Goal: Complete application form

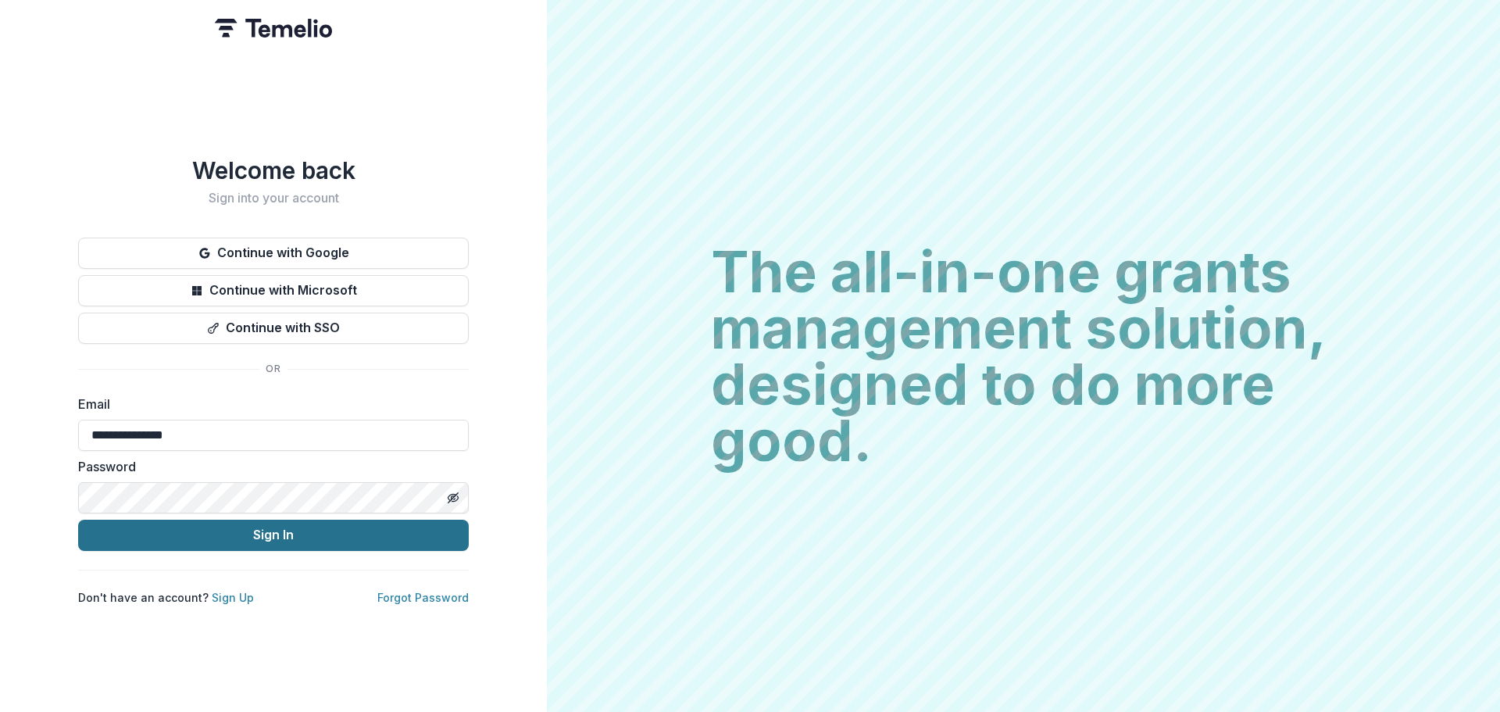
click at [274, 534] on button "Sign In" at bounding box center [273, 535] width 391 height 31
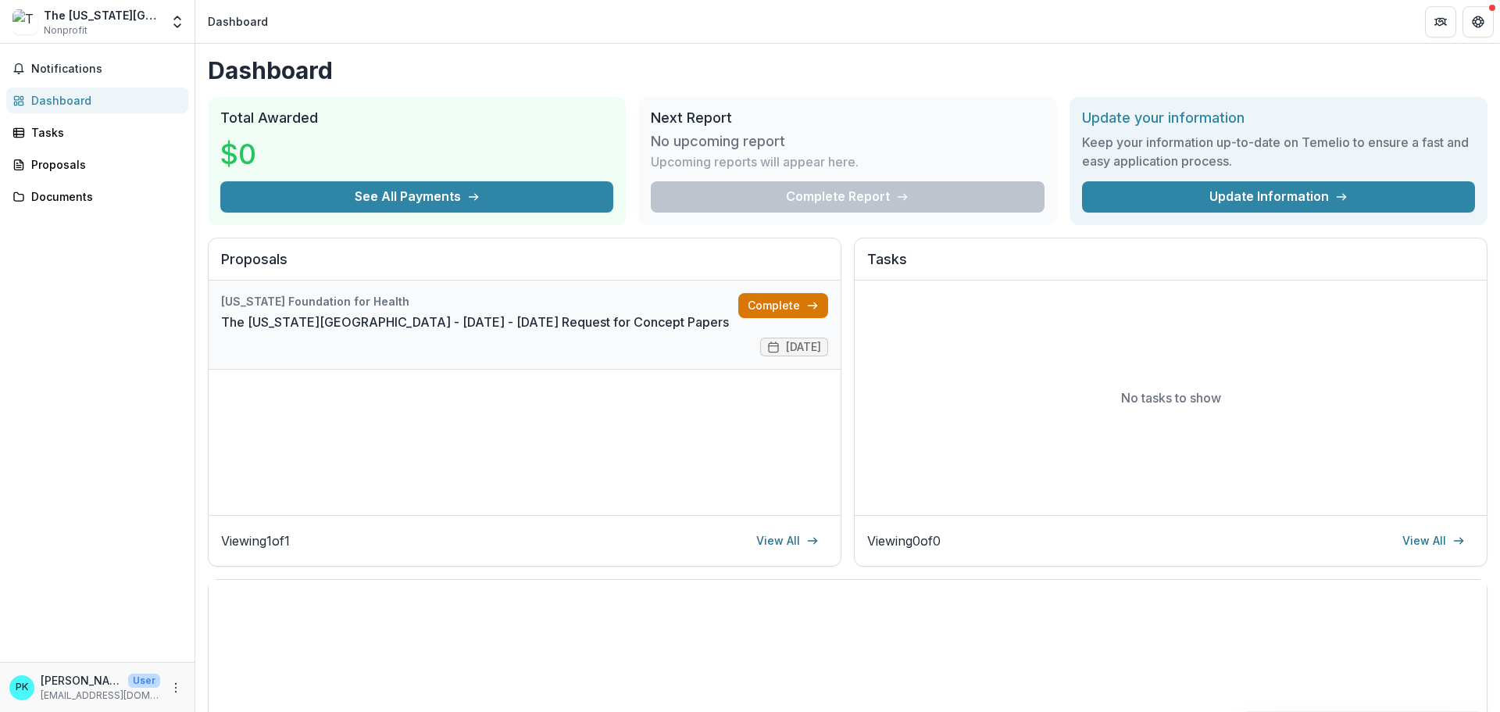
click at [769, 305] on link "Complete" at bounding box center [783, 305] width 90 height 25
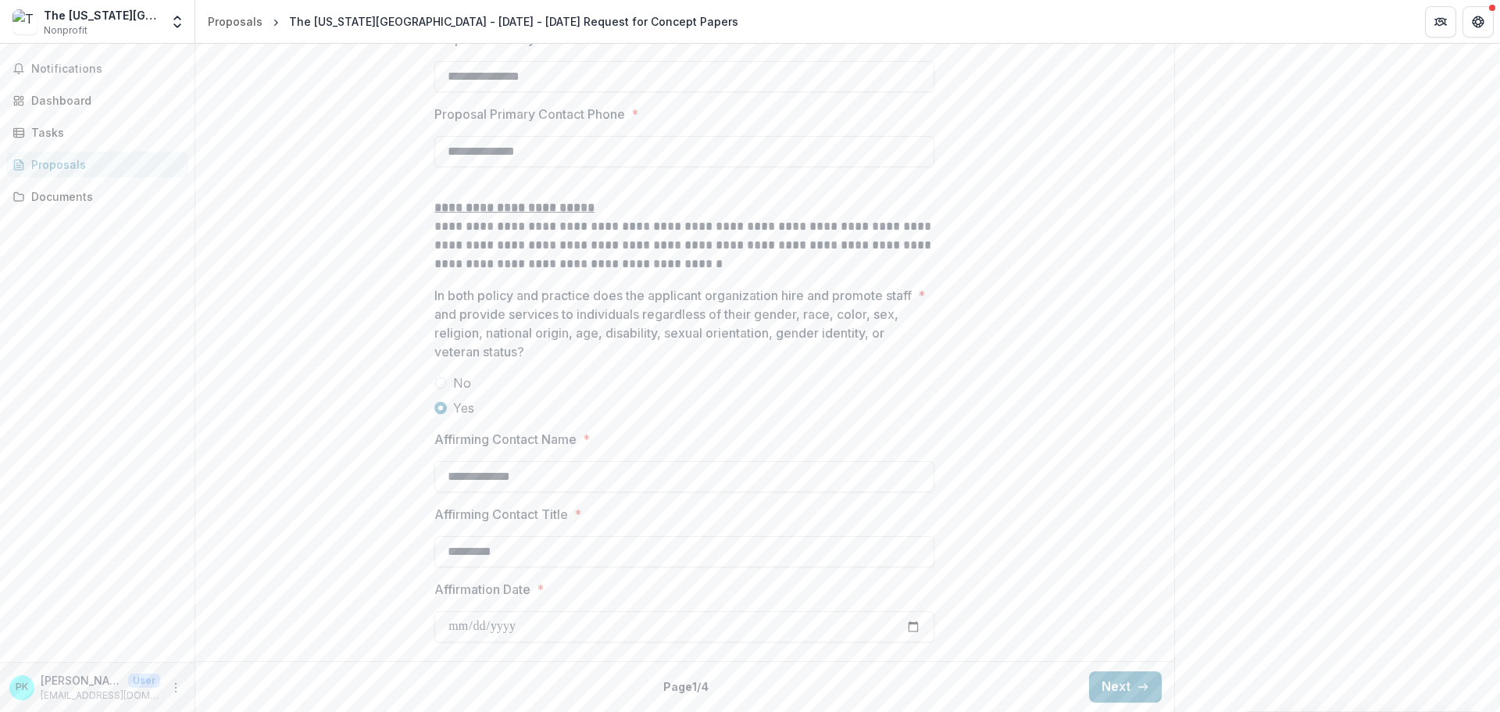
scroll to position [2337, 0]
click at [1132, 688] on button "Next" at bounding box center [1125, 686] width 73 height 31
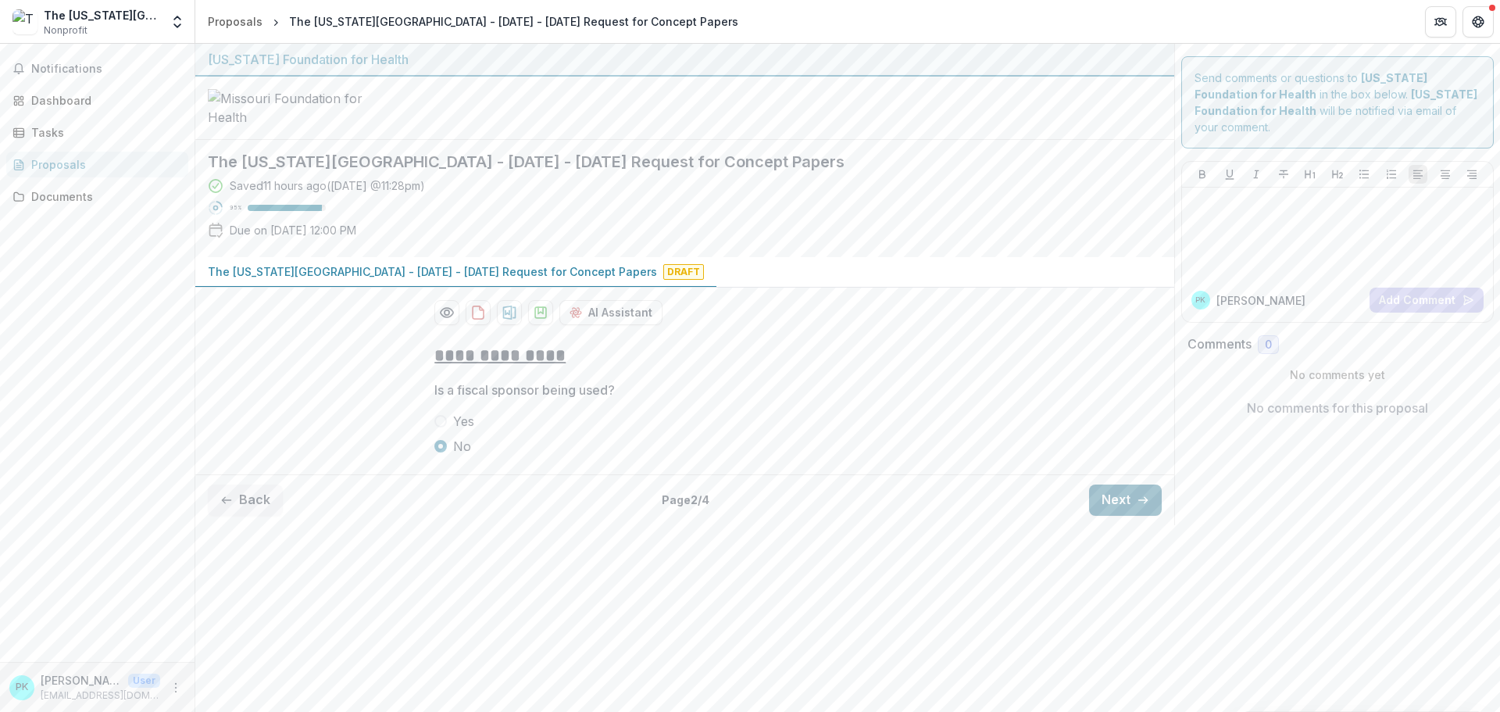
scroll to position [0, 0]
click at [1106, 516] on button "Next" at bounding box center [1125, 500] width 73 height 31
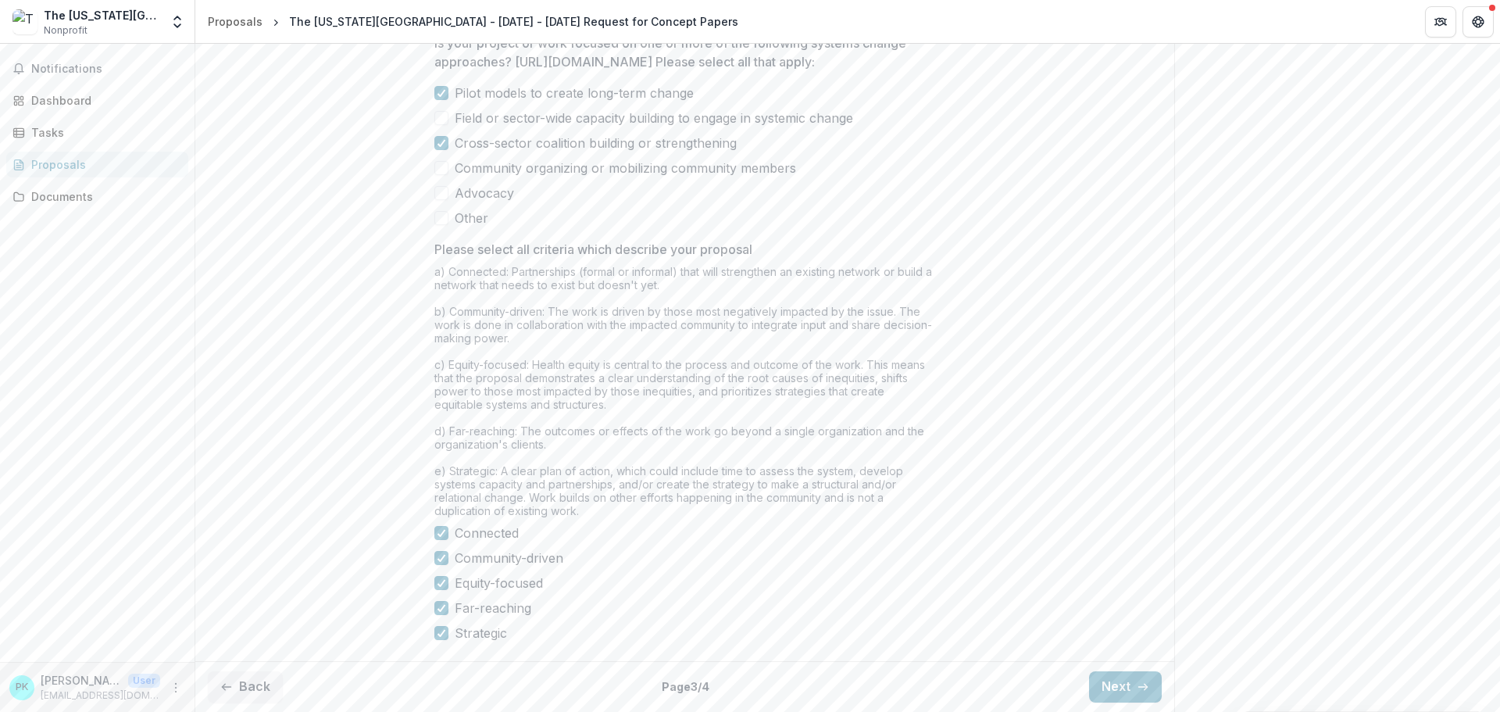
scroll to position [1320, 0]
click at [1128, 683] on button "Next" at bounding box center [1125, 686] width 73 height 31
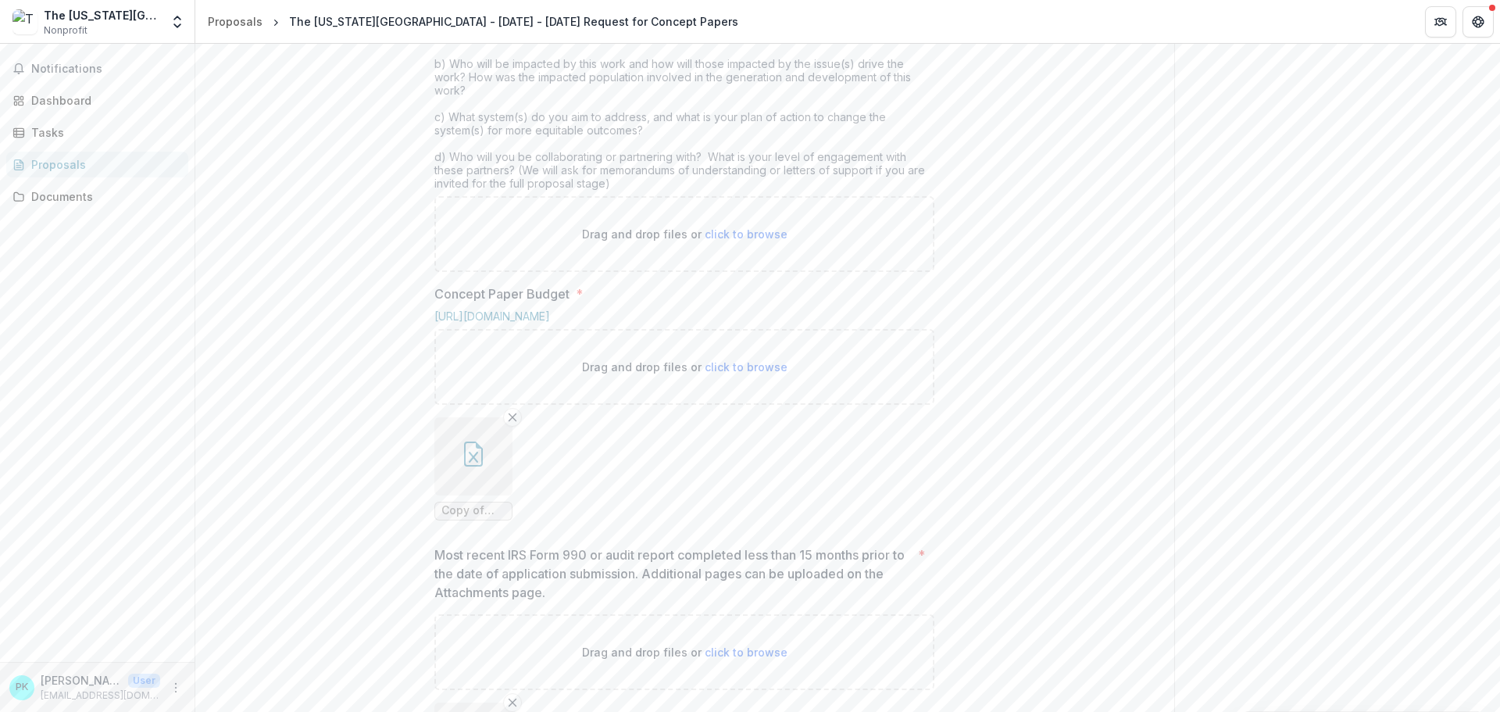
scroll to position [538, 0]
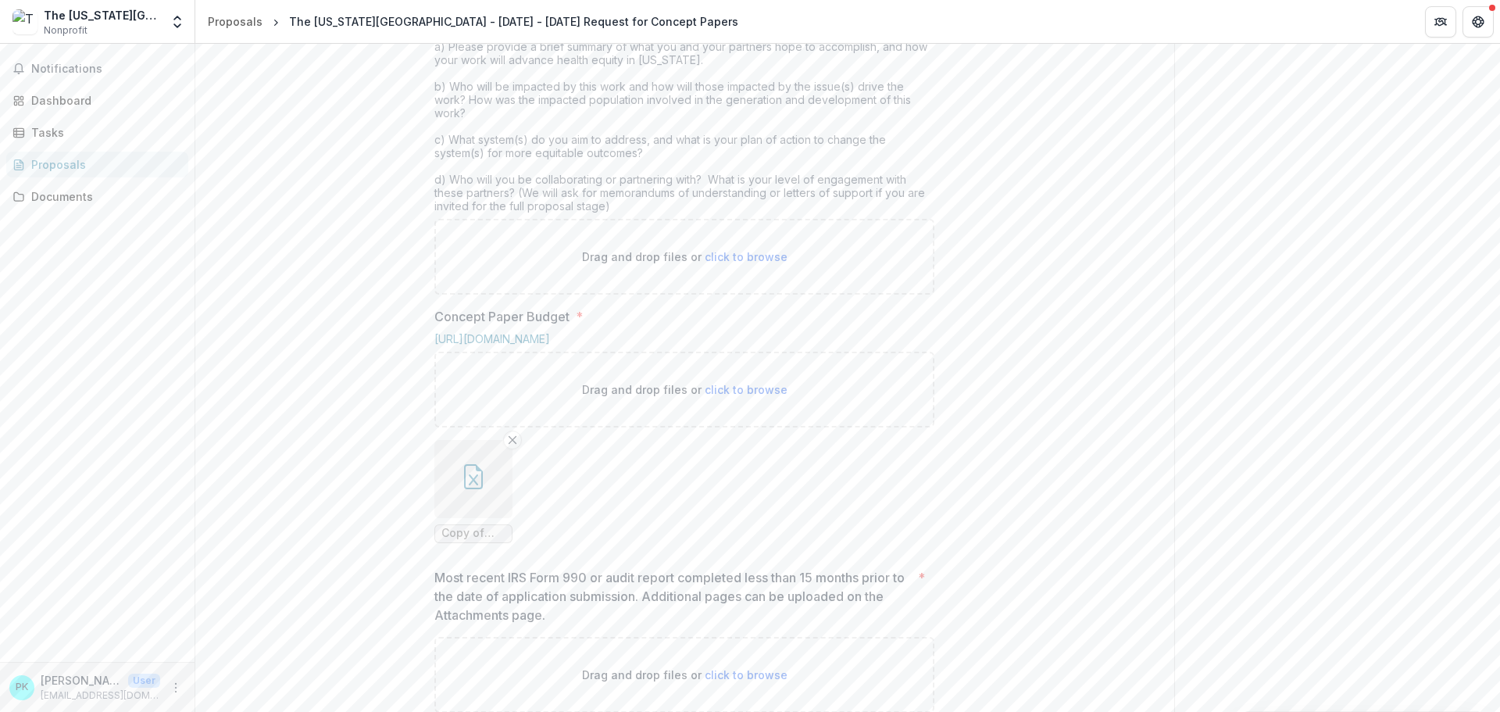
click at [740, 263] on span "click to browse" at bounding box center [746, 256] width 83 height 13
click at [724, 263] on span "click to browse" at bounding box center [746, 256] width 83 height 13
type input "**********"
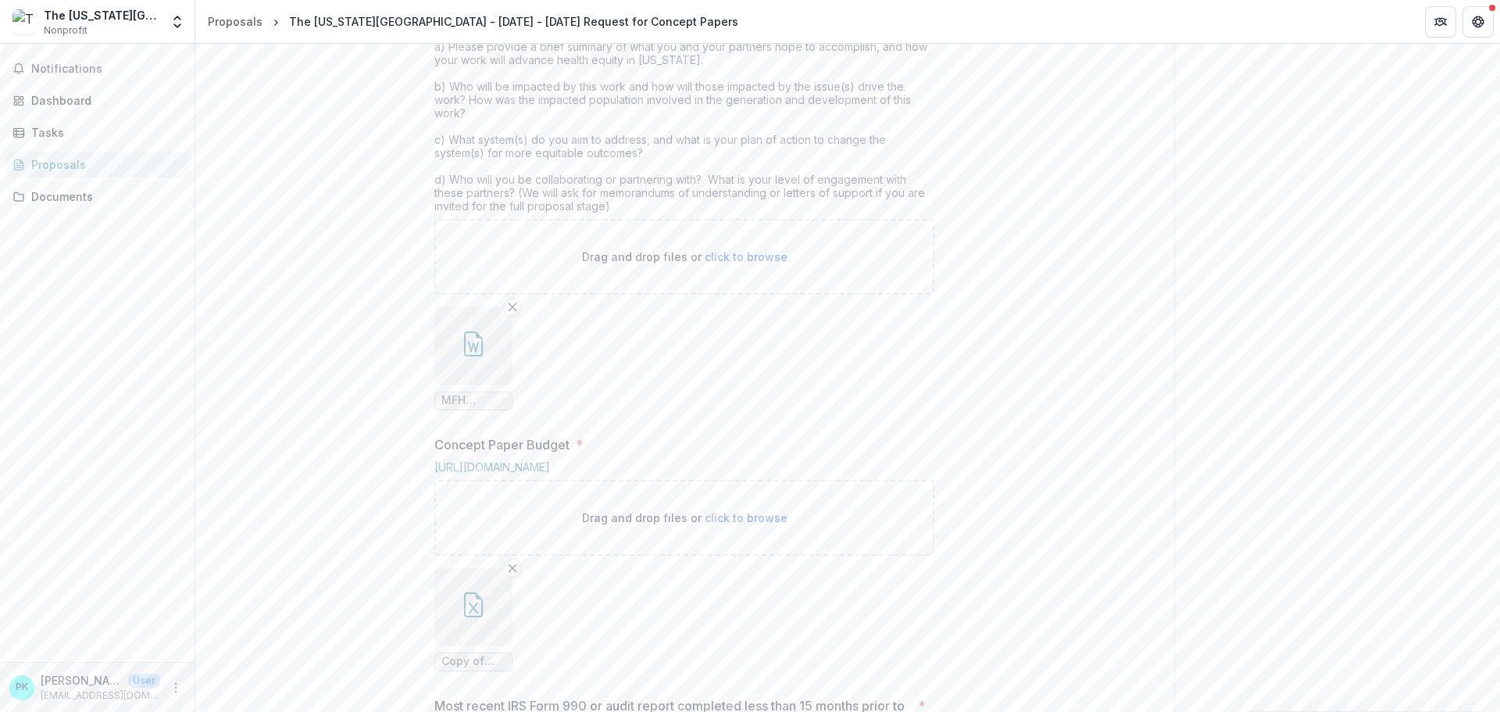
click at [970, 382] on div "**********" at bounding box center [684, 651] width 979 height 1716
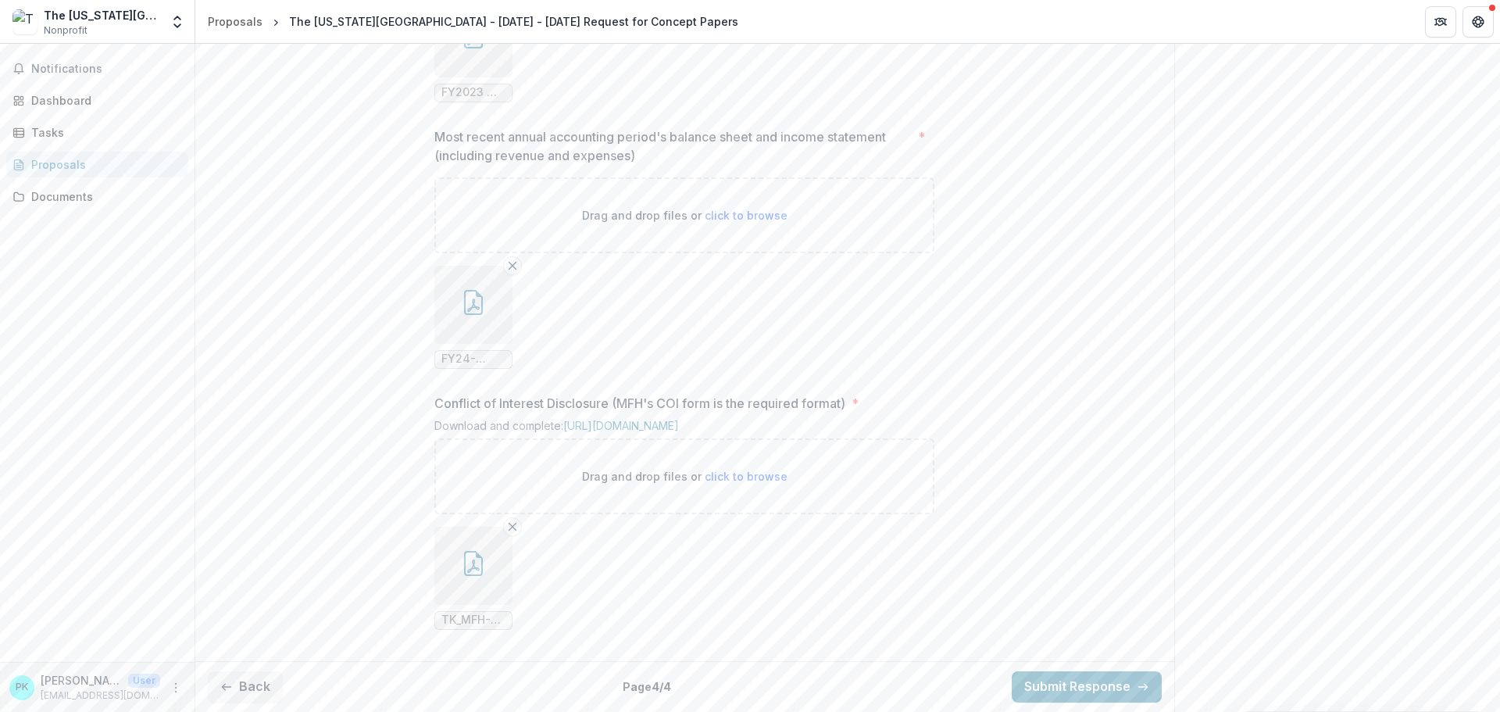
scroll to position [1538, 0]
click at [510, 531] on icon "Remove File" at bounding box center [512, 526] width 13 height 13
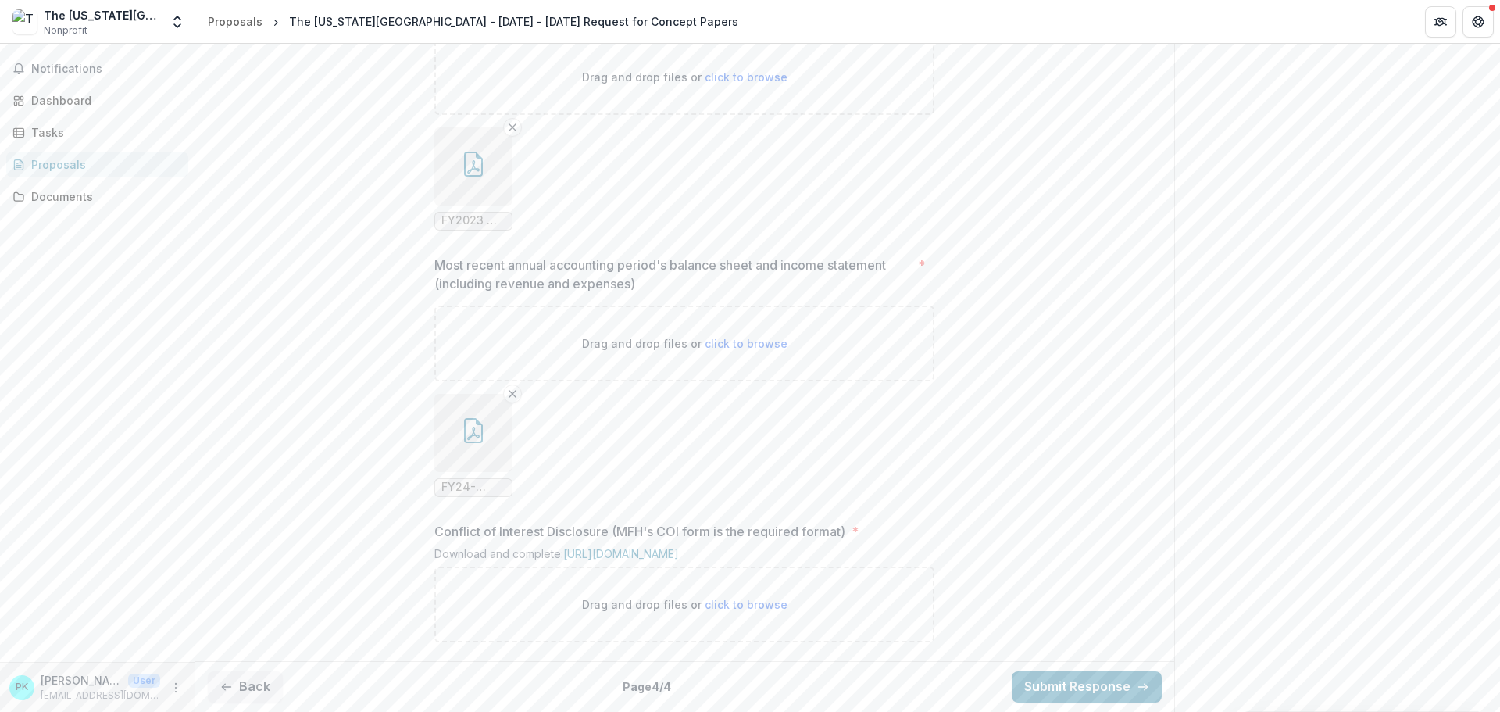
scroll to position [1410, 0]
click at [763, 600] on span "click to browse" at bounding box center [746, 604] width 83 height 13
type input "**********"
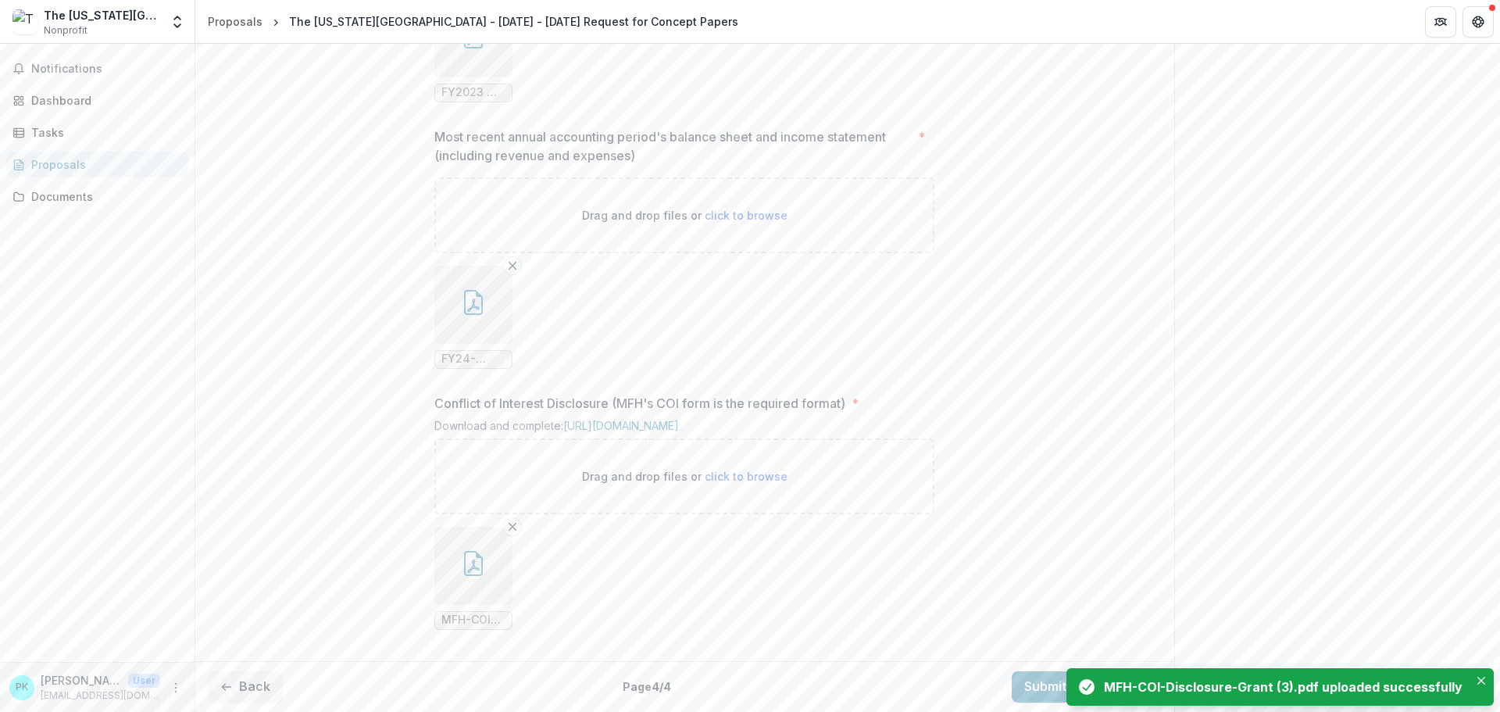
scroll to position [1538, 0]
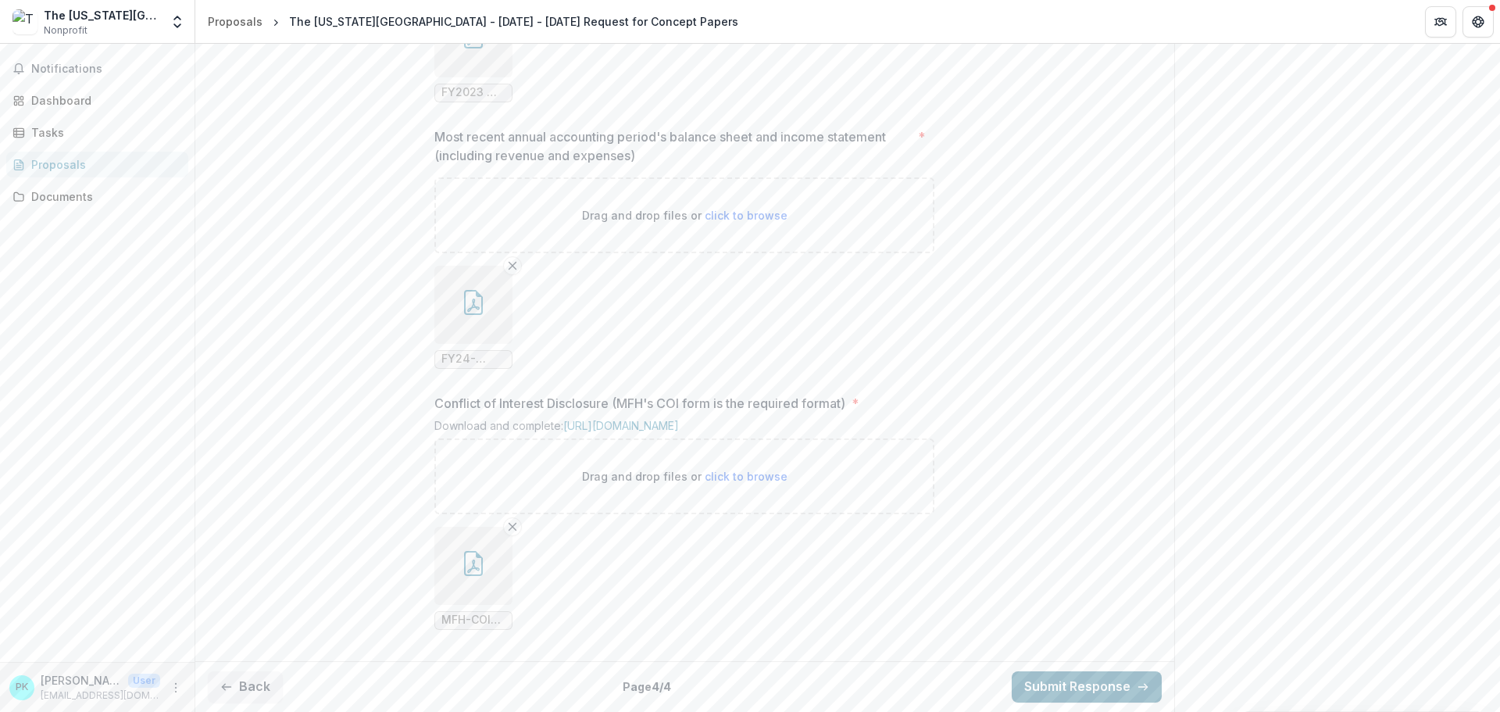
click at [1039, 684] on button "Submit Response" at bounding box center [1087, 686] width 150 height 31
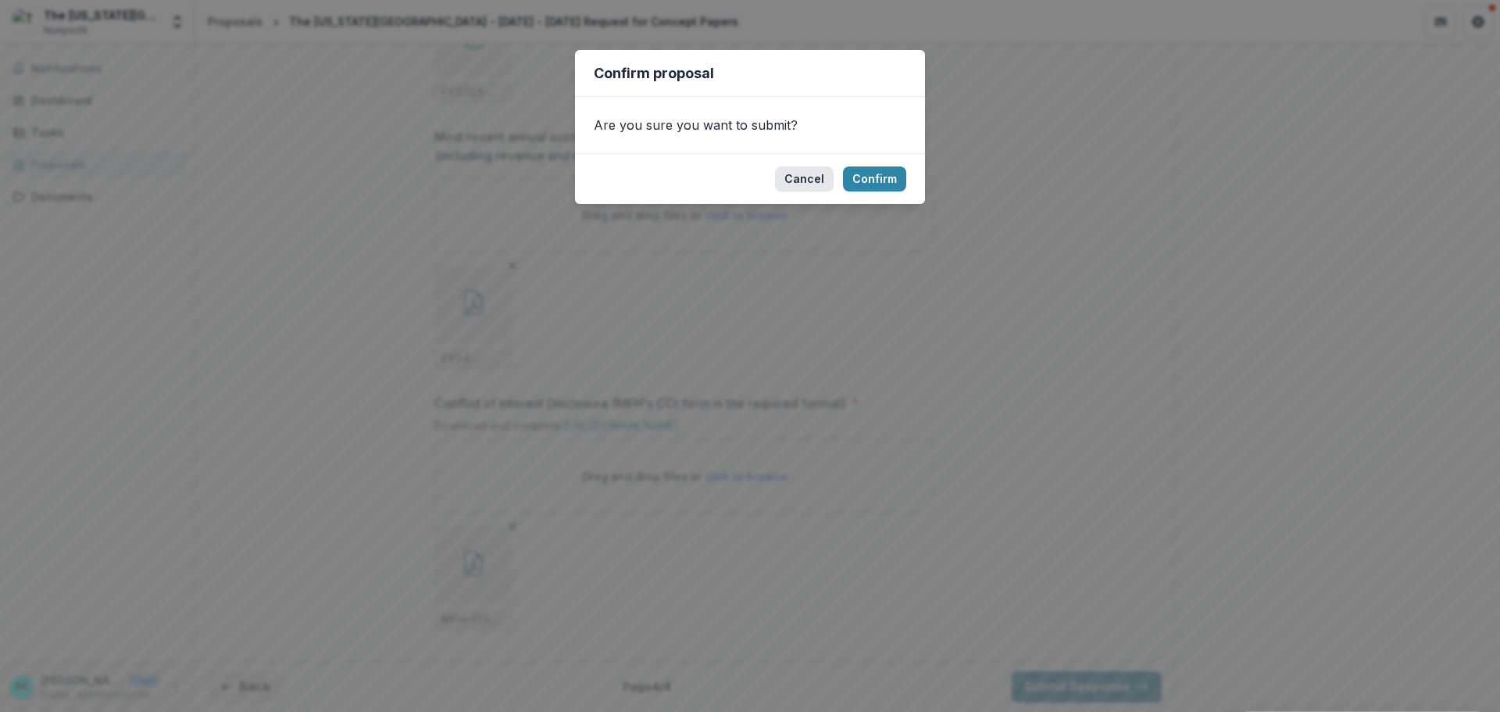
click at [812, 181] on button "Cancel" at bounding box center [804, 178] width 59 height 25
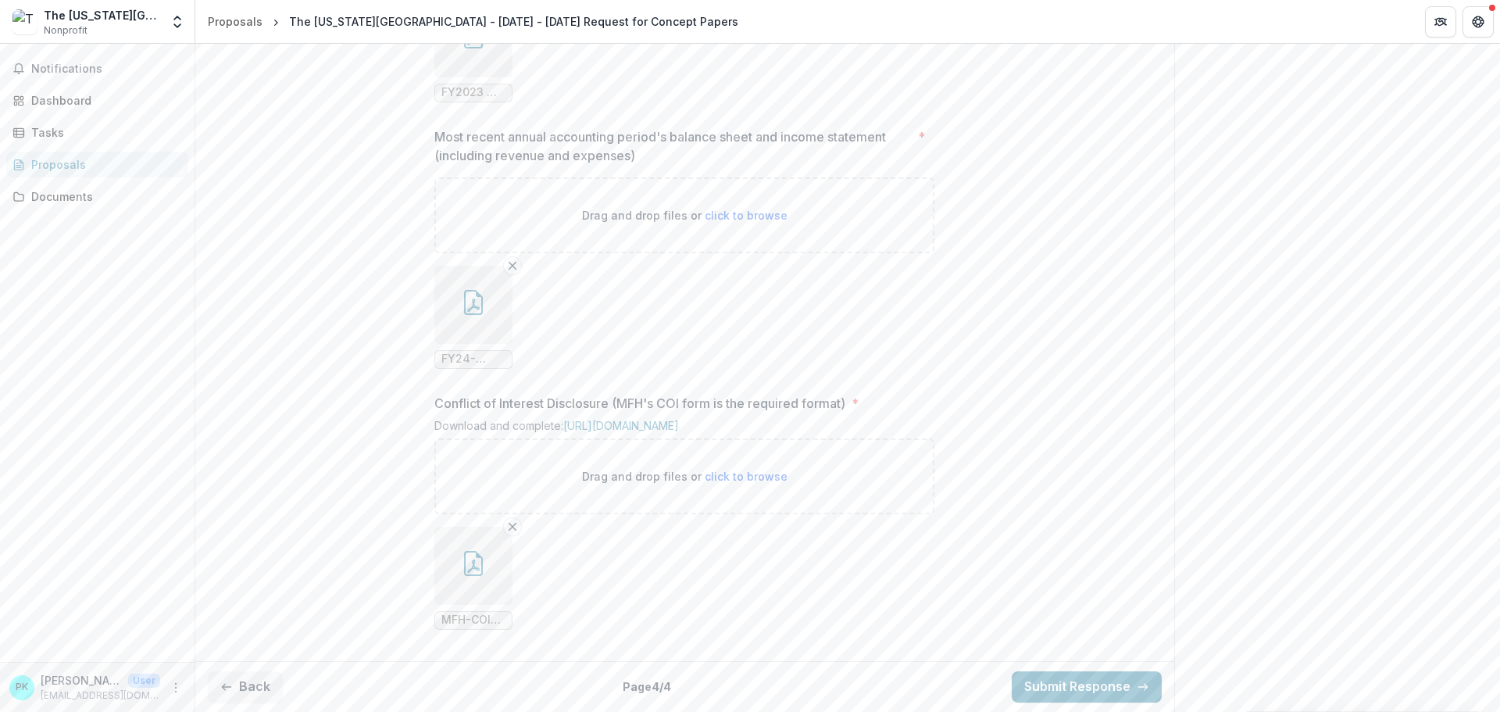
click at [513, 531] on icon "Remove File" at bounding box center [512, 526] width 13 height 13
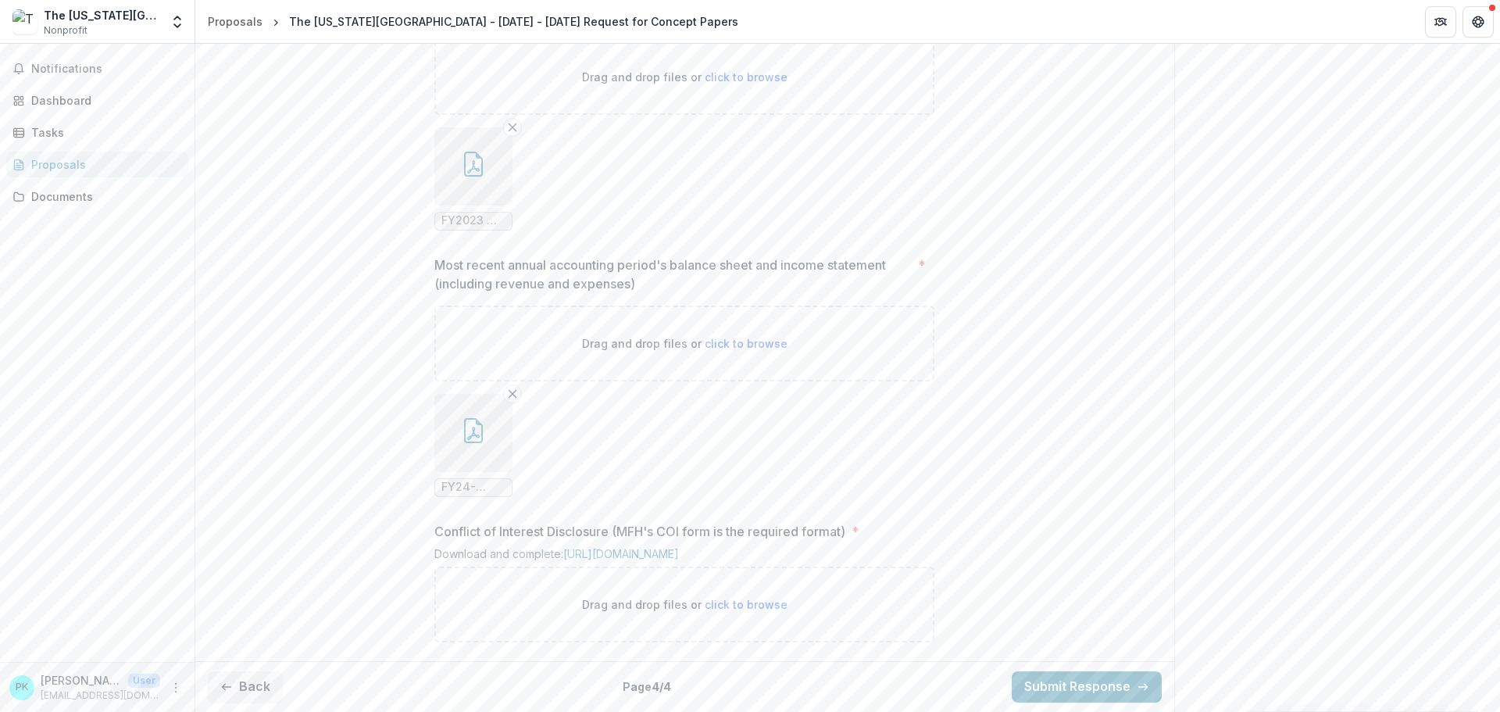
click at [746, 605] on span "click to browse" at bounding box center [746, 604] width 83 height 13
type input "**********"
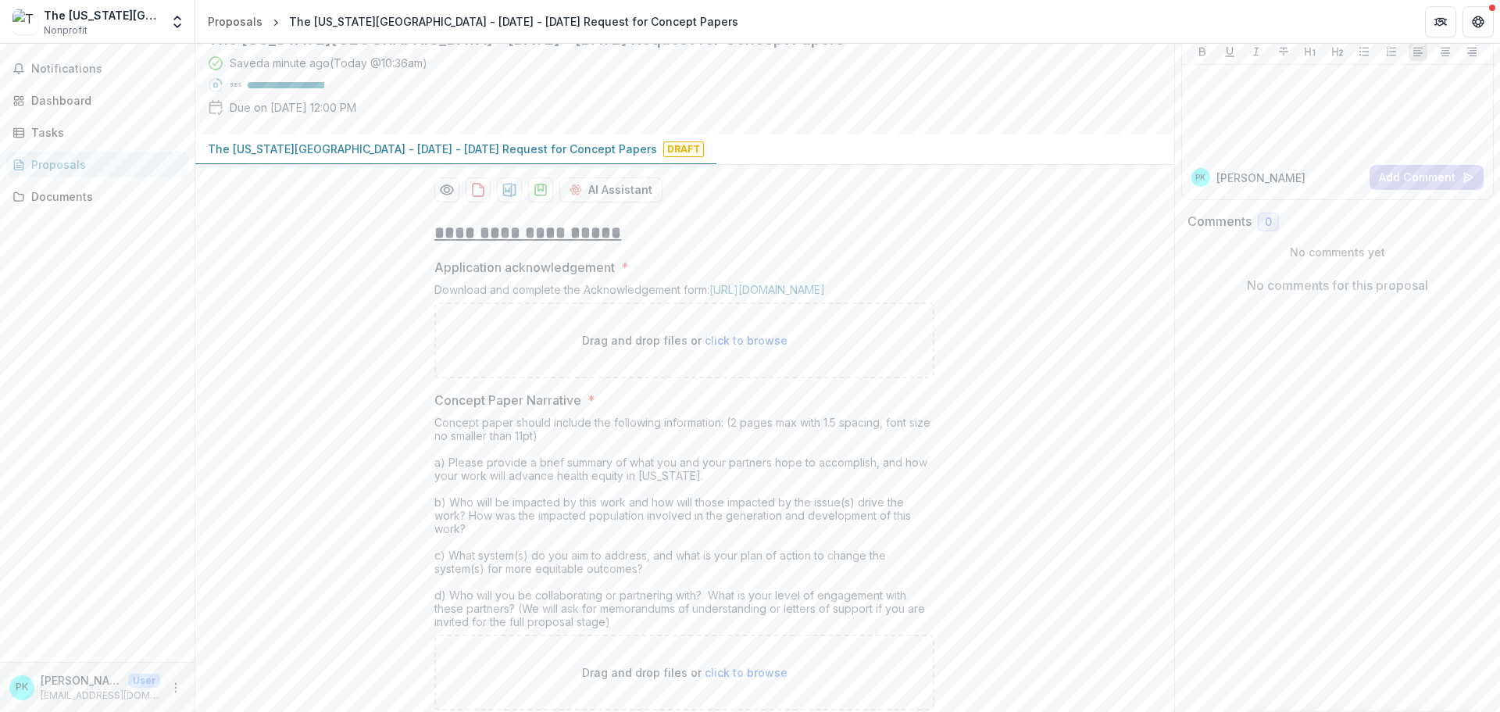
scroll to position [156, 0]
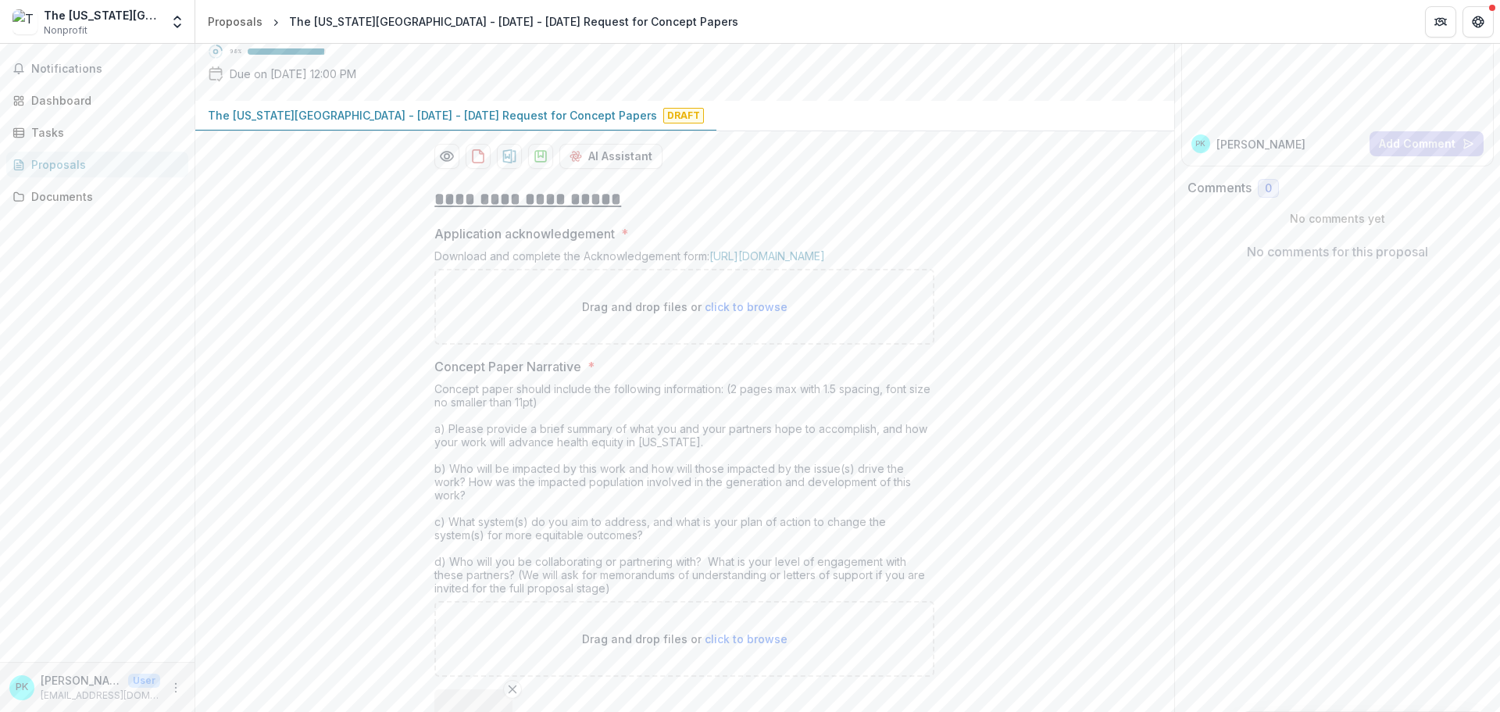
click at [731, 313] on span "click to browse" at bounding box center [746, 306] width 83 height 13
type input "**********"
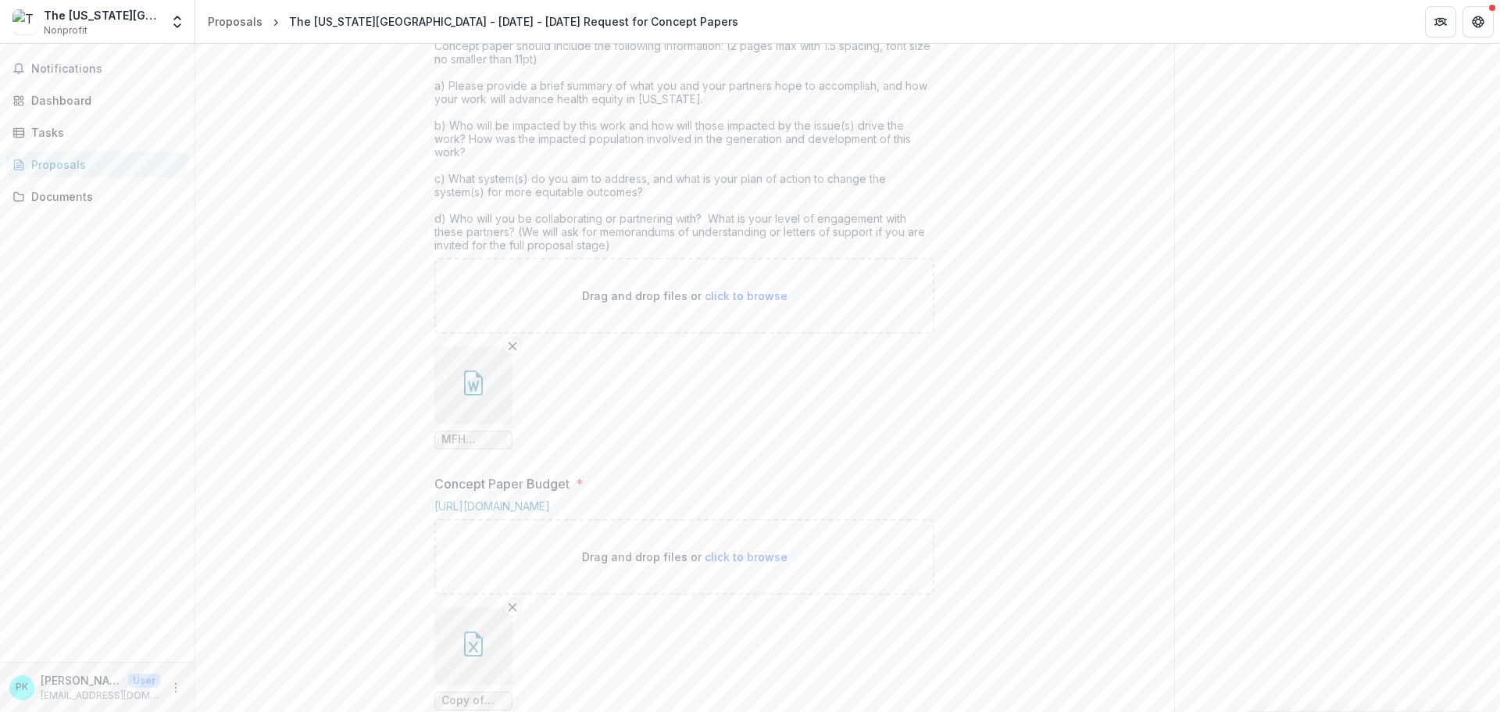
scroll to position [650, 0]
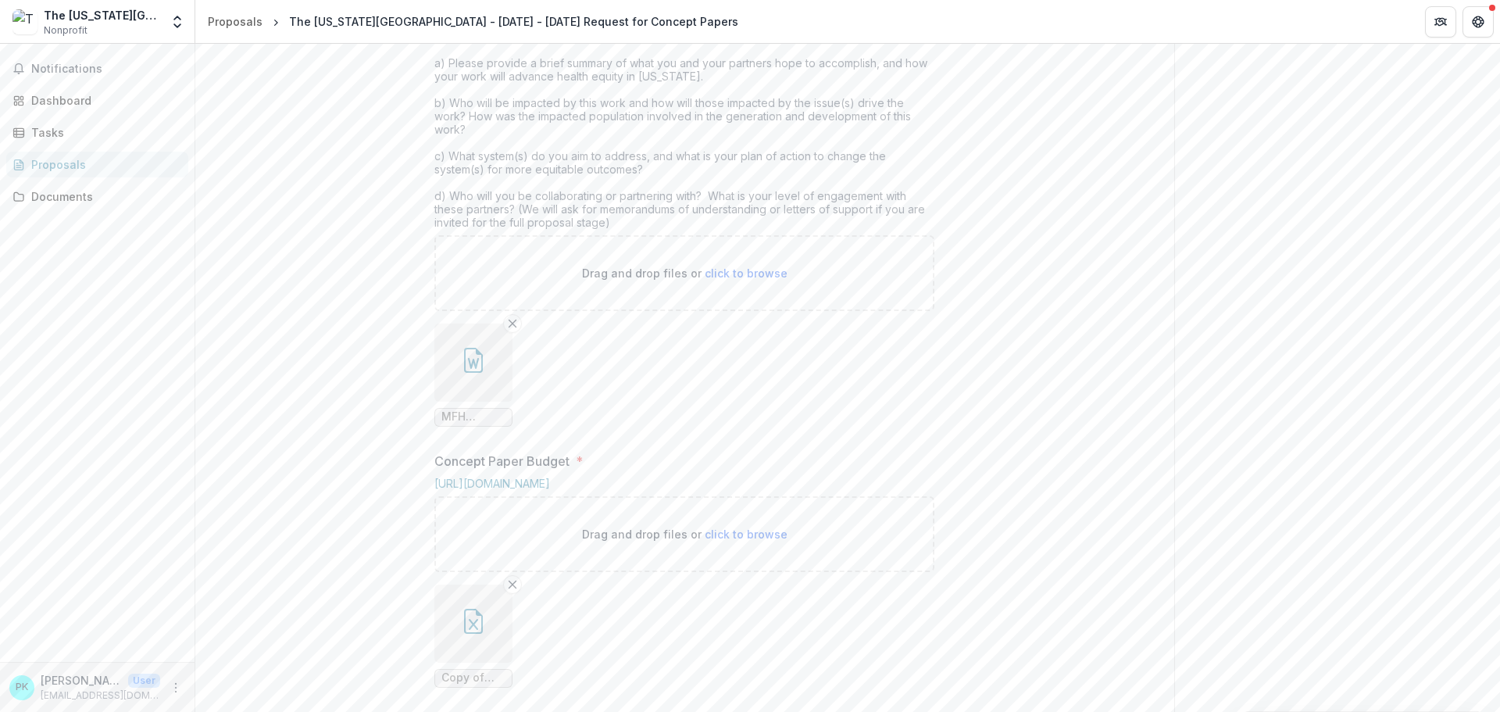
click at [475, 373] on icon "button" at bounding box center [473, 360] width 25 height 25
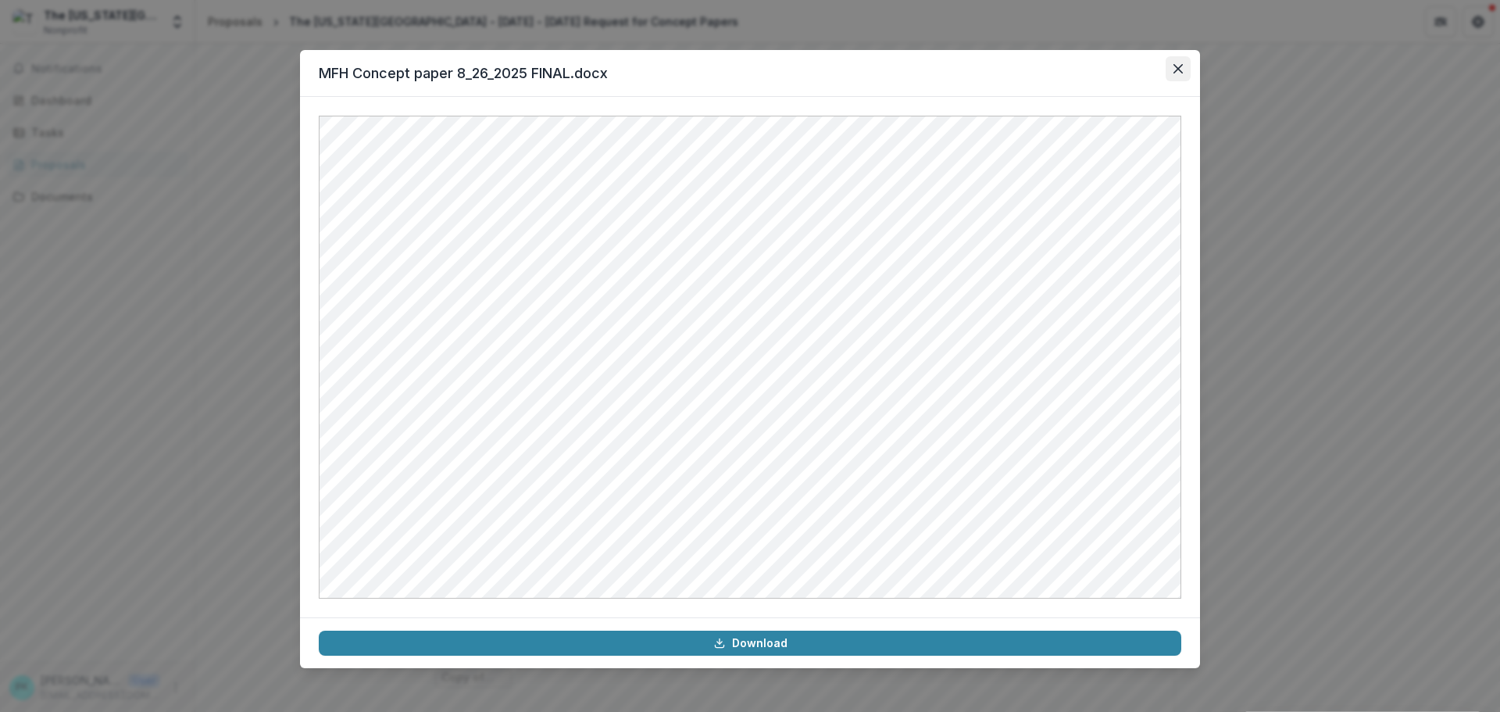
click at [1182, 69] on icon "Close" at bounding box center [1178, 68] width 9 height 9
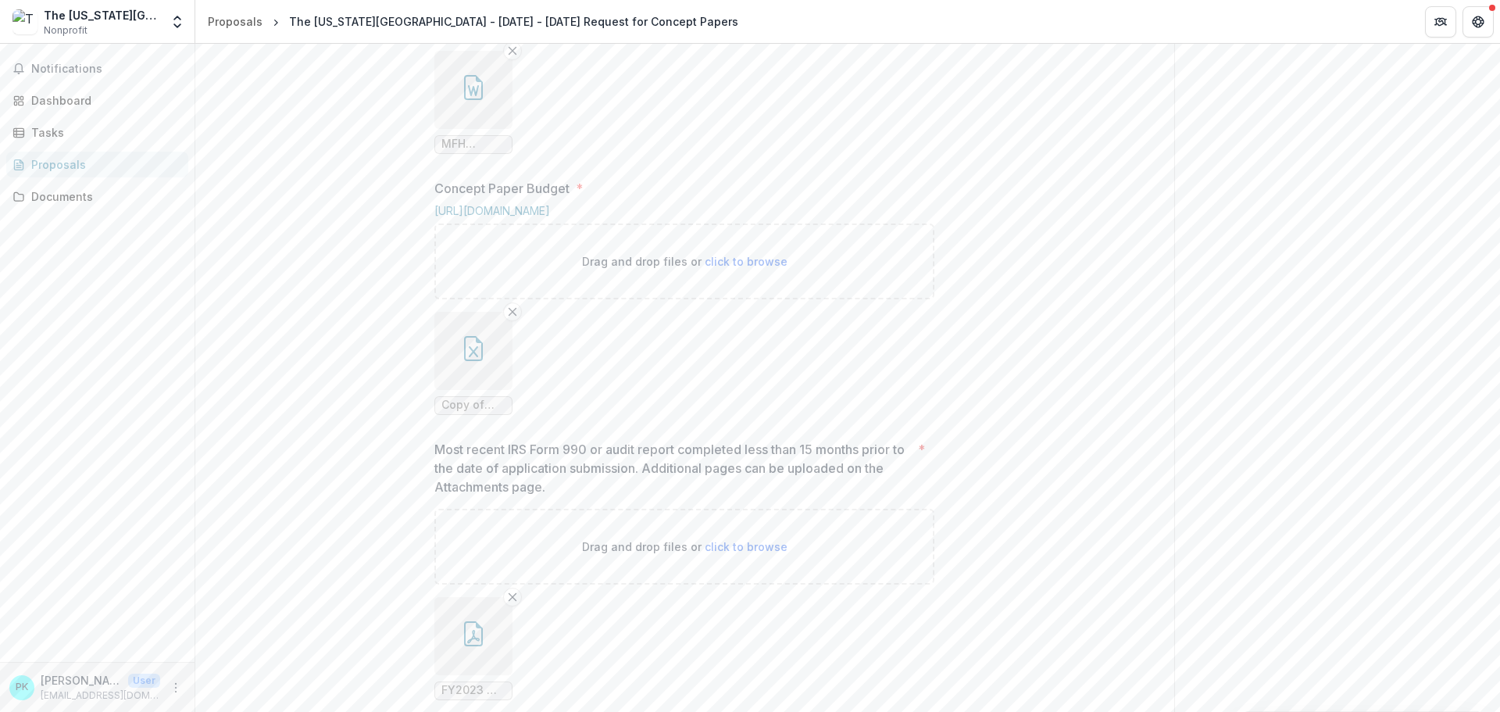
scroll to position [963, 0]
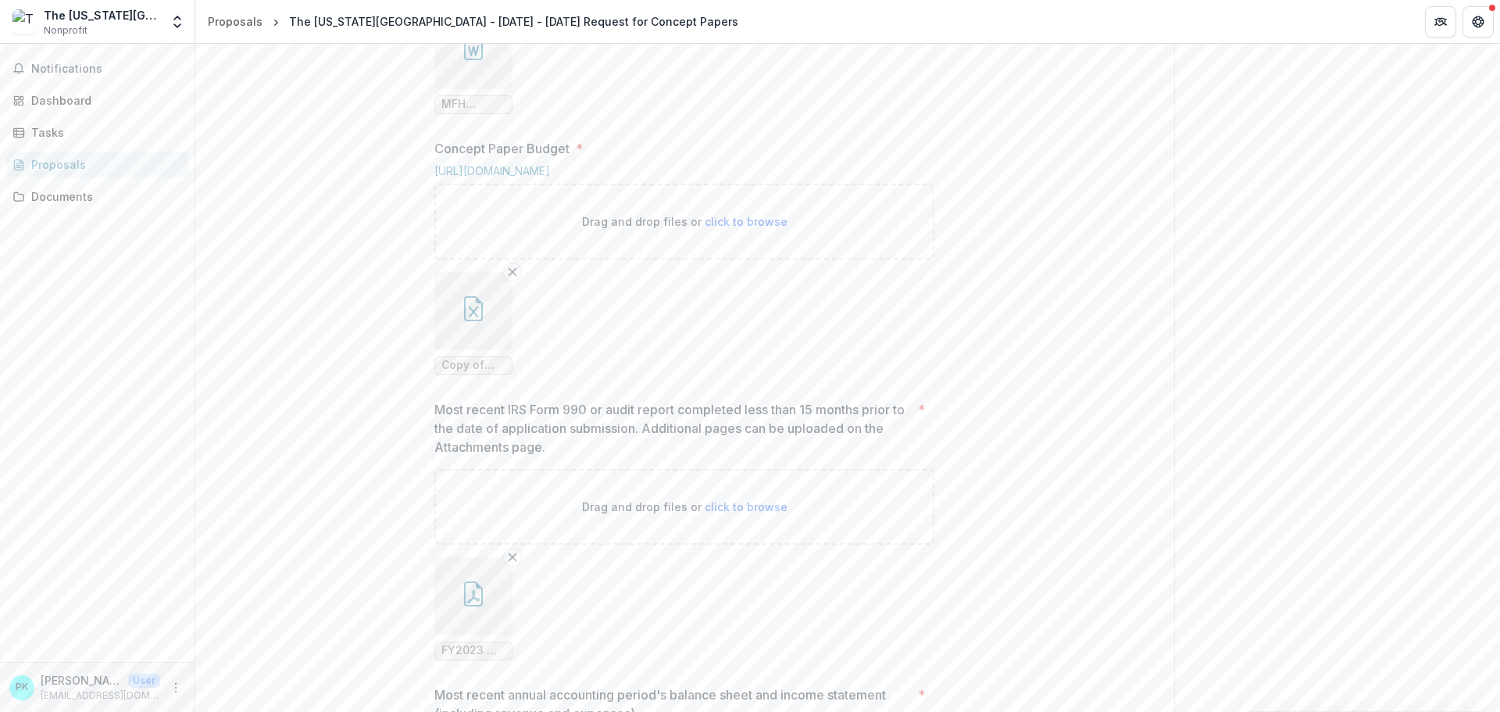
click at [477, 372] on span "Copy of TK_Health-Equity-Fund-Concept-Paper-Budget_082525.xlsx" at bounding box center [474, 365] width 64 height 13
click at [475, 317] on icon "button" at bounding box center [473, 311] width 9 height 11
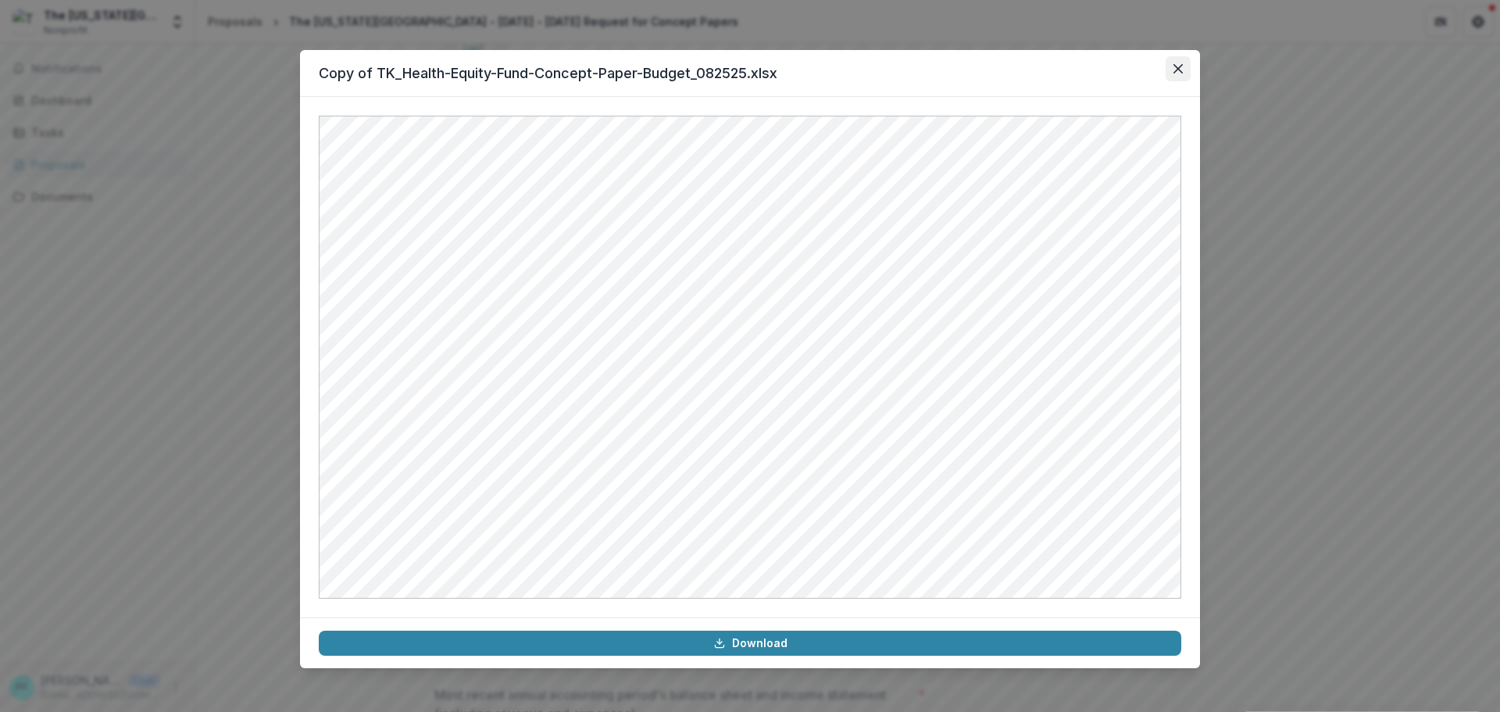
click at [1178, 70] on icon "Close" at bounding box center [1178, 68] width 9 height 9
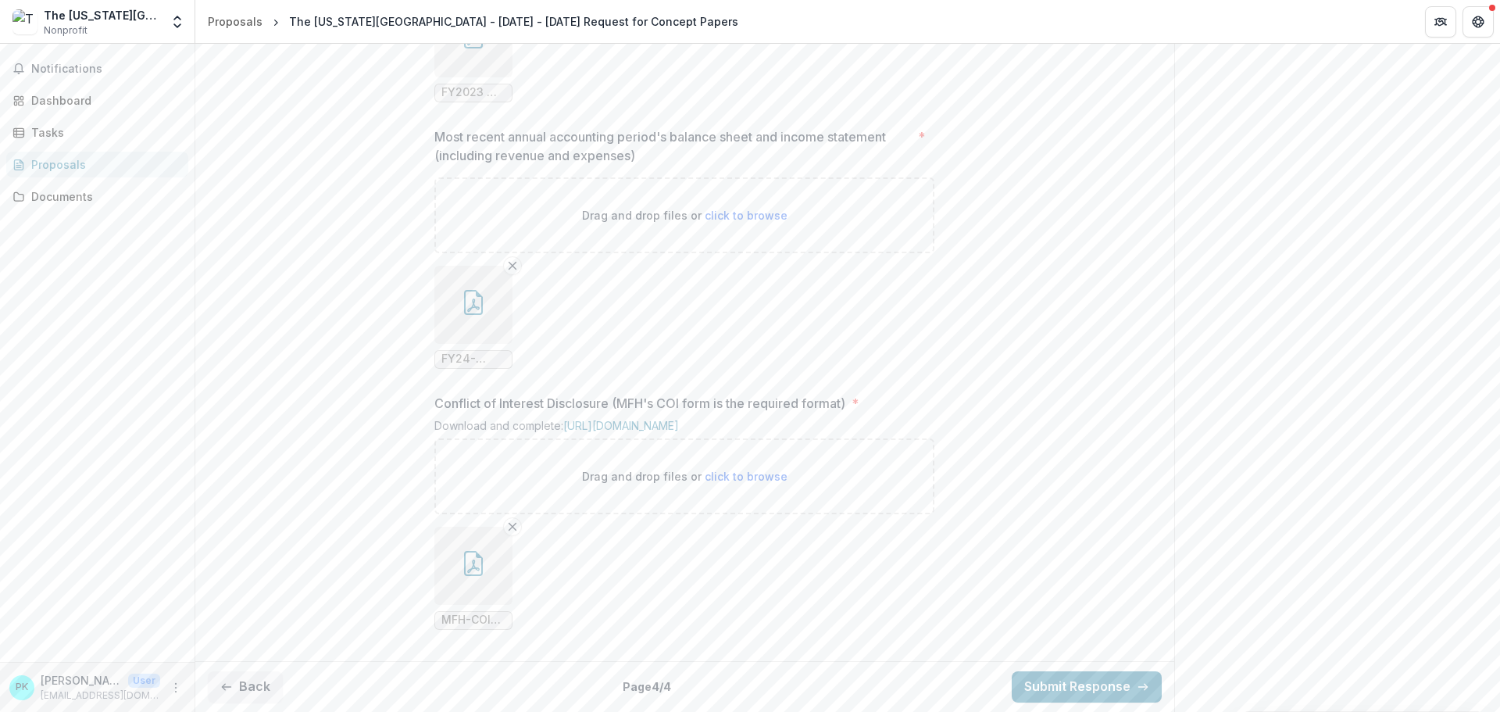
scroll to position [1666, 0]
click at [1079, 687] on button "Submit Response" at bounding box center [1087, 686] width 150 height 31
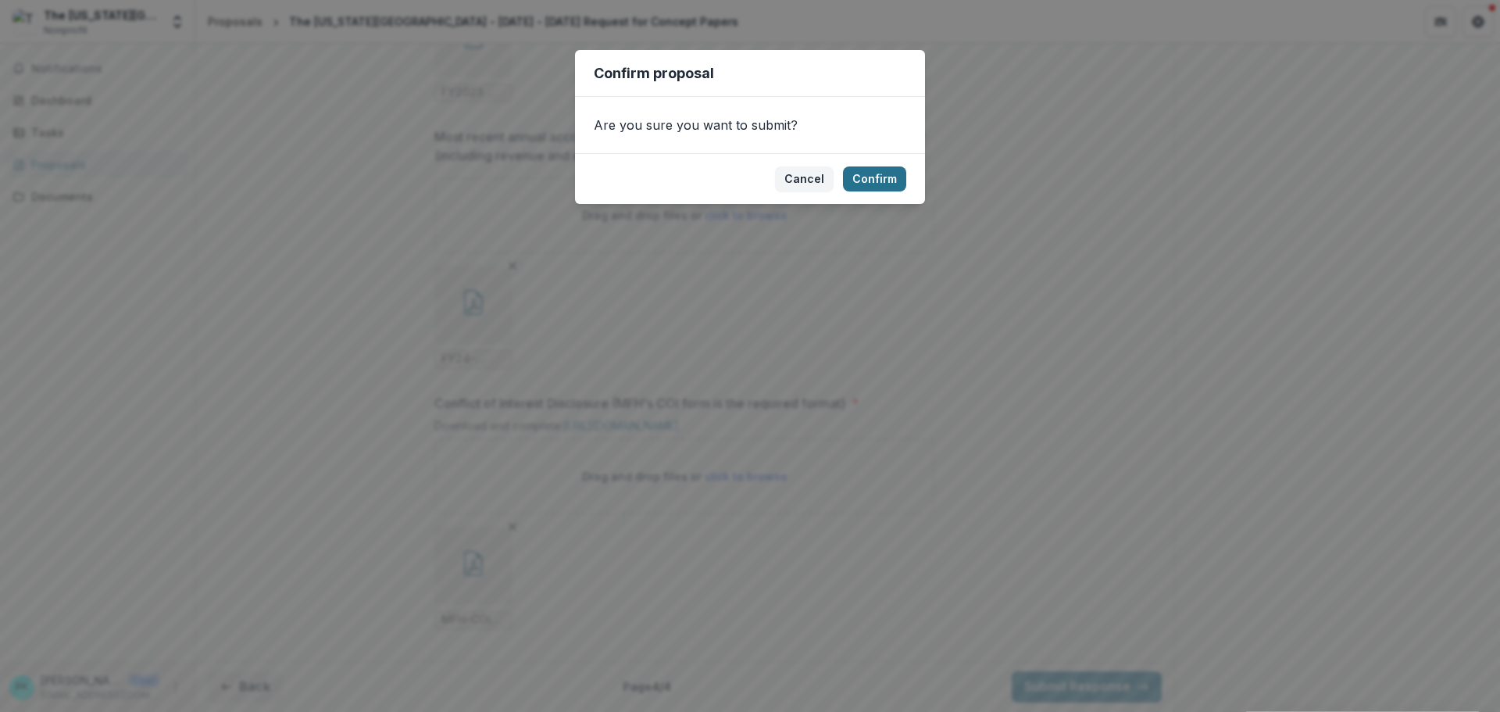
click at [881, 179] on button "Confirm" at bounding box center [874, 178] width 63 height 25
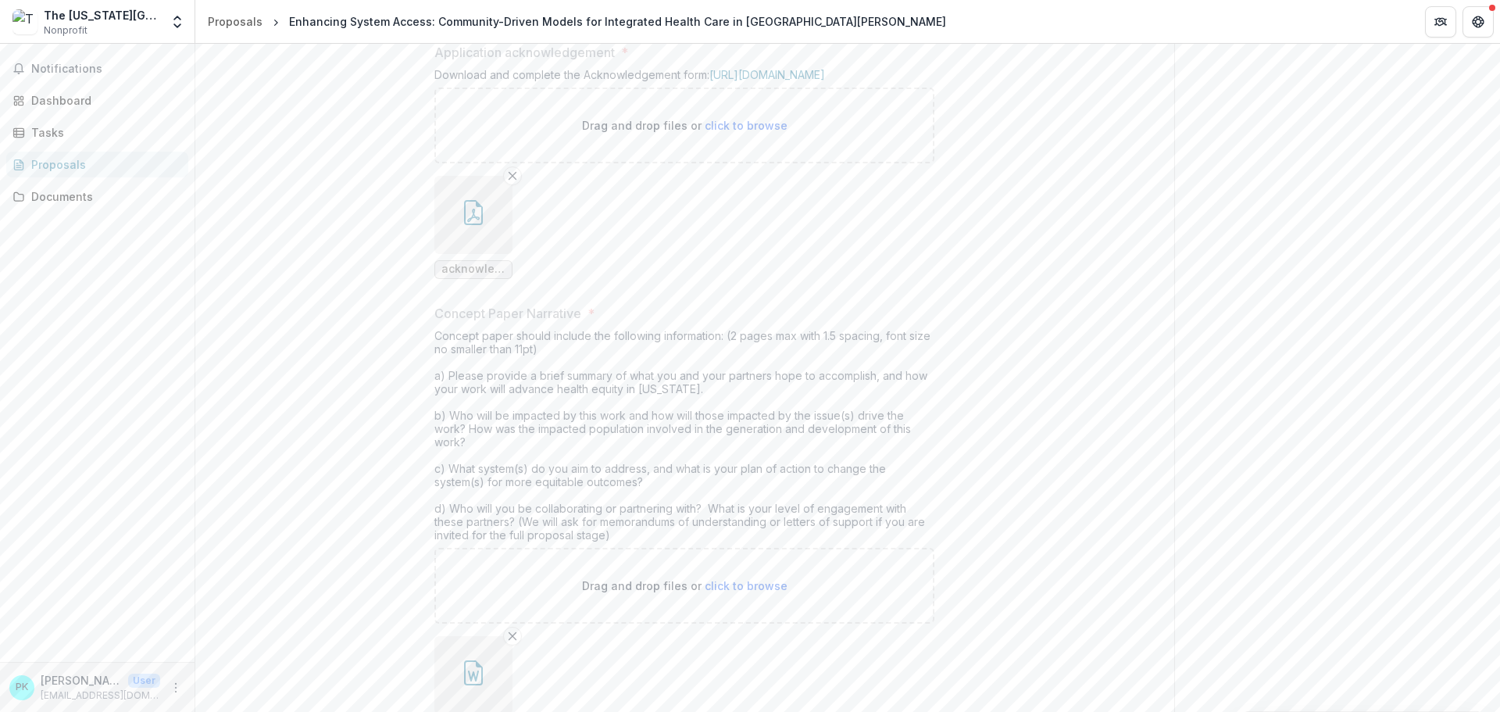
scroll to position [0, 0]
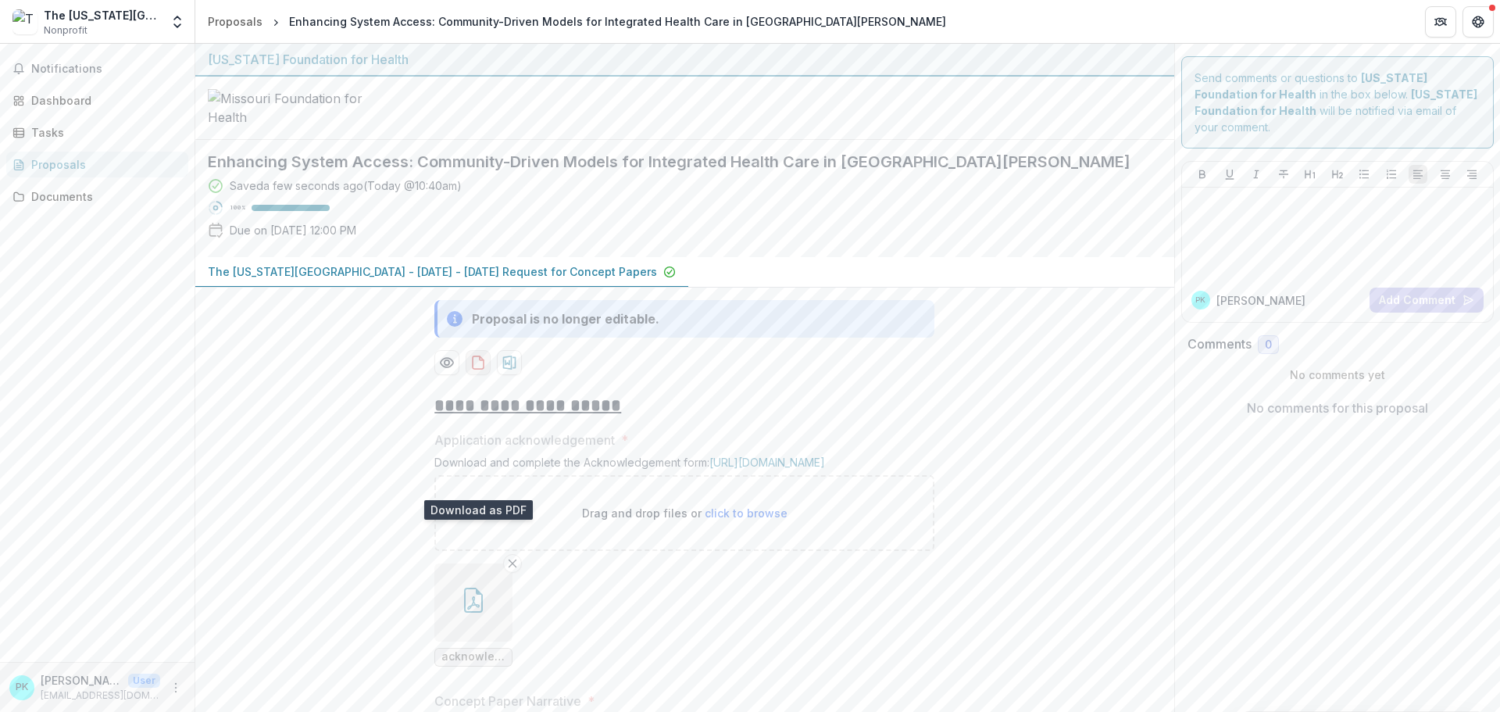
click at [479, 369] on icon "download-proposal" at bounding box center [478, 362] width 11 height 13
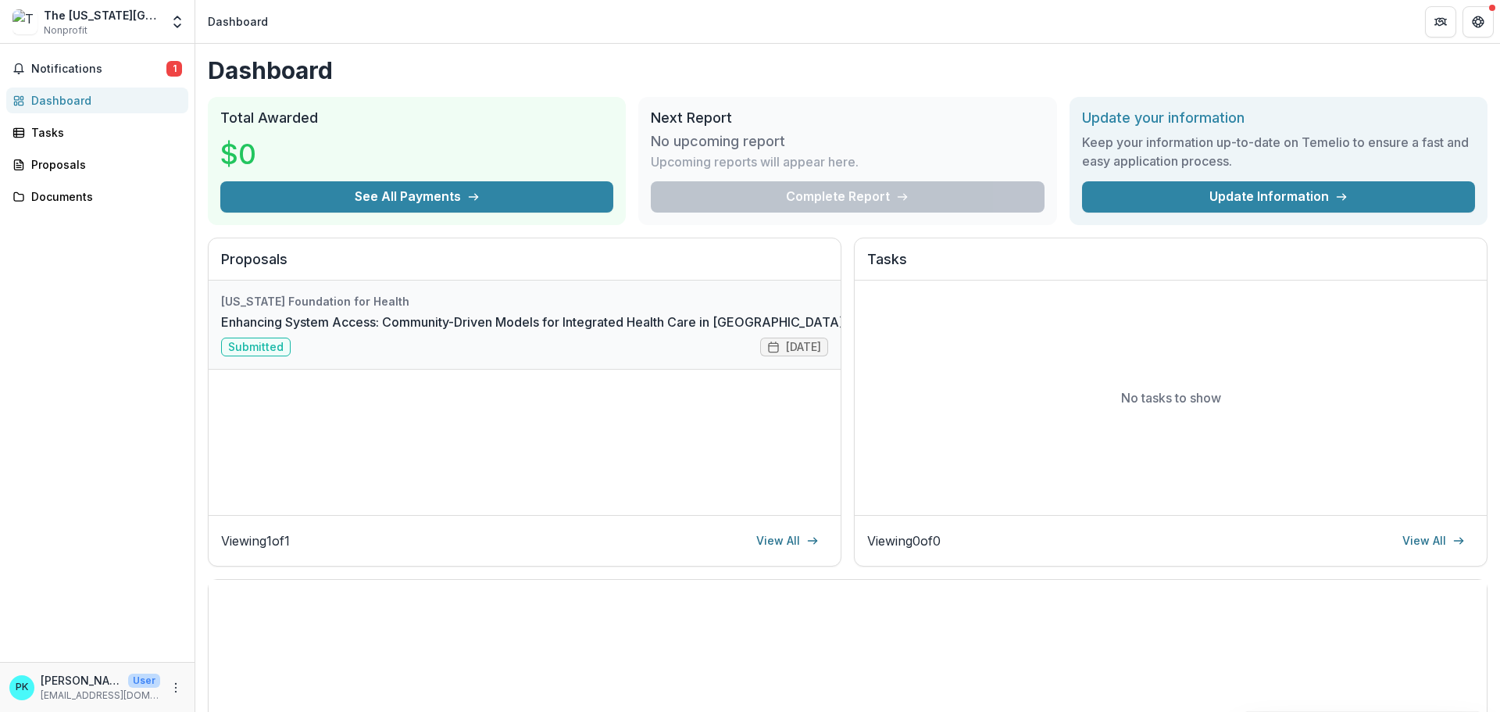
click at [316, 321] on link "Enhancing System Access: Community-Driven Models for Integrated Health Care in …" at bounding box center [584, 322] width 727 height 19
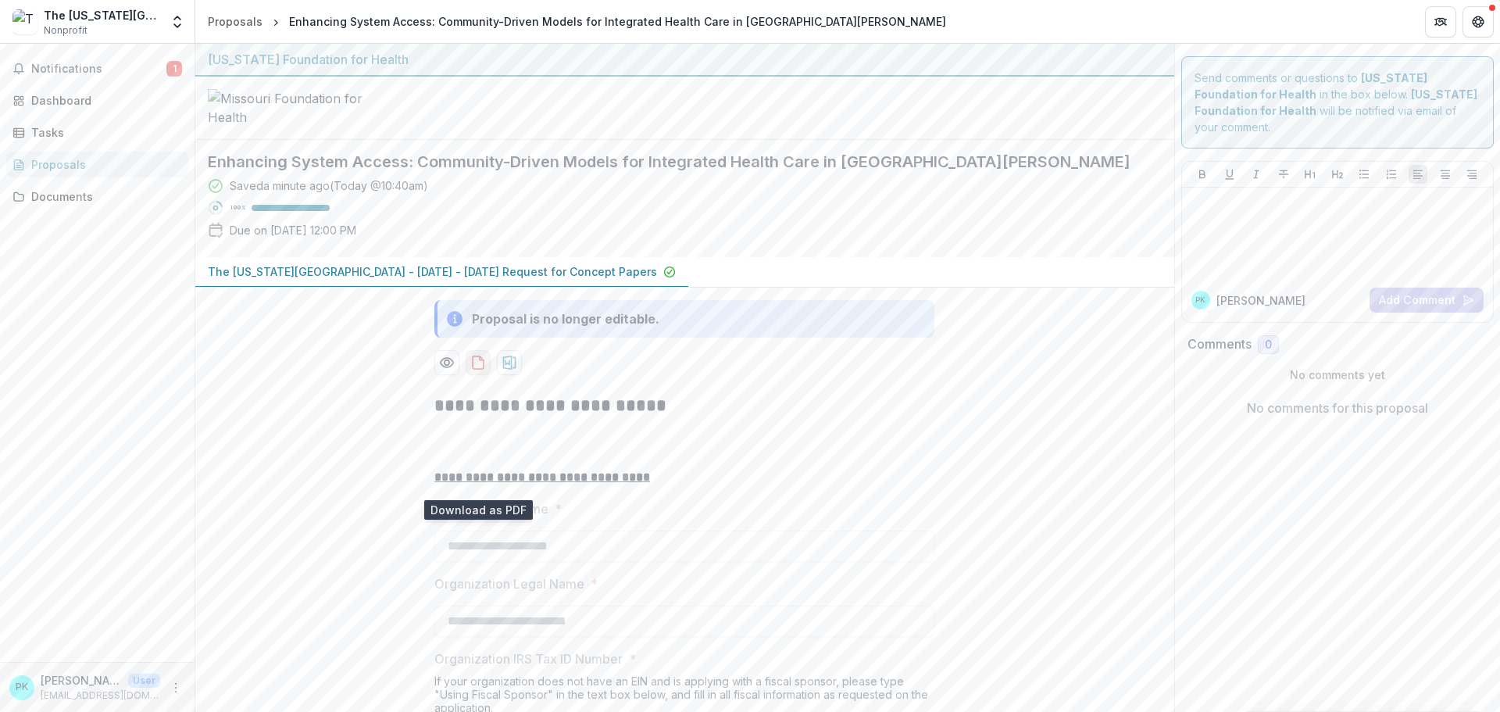
click at [482, 369] on icon "download-proposal" at bounding box center [478, 362] width 11 height 13
click at [62, 71] on span "Notifications" at bounding box center [98, 69] width 135 height 13
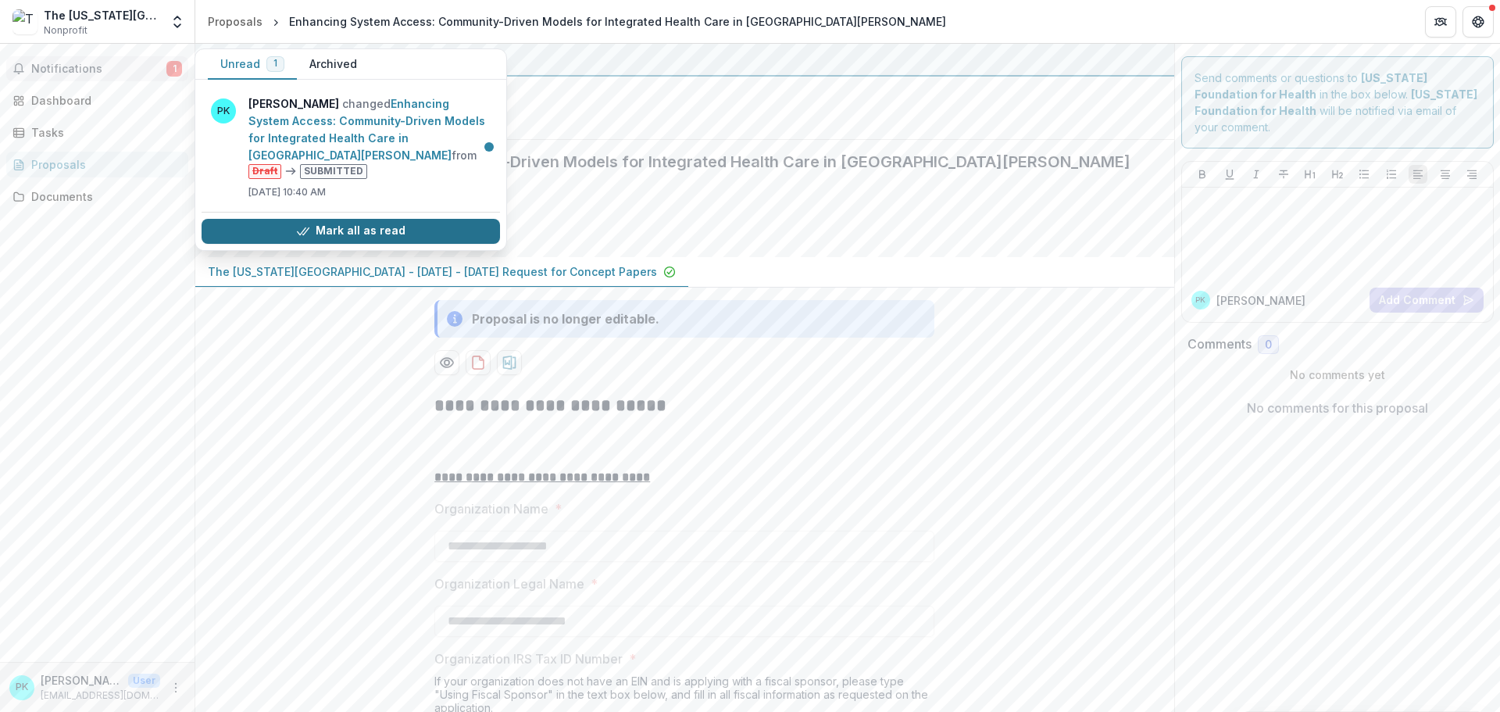
click at [305, 225] on icon "button" at bounding box center [303, 231] width 13 height 13
